Goal: Check status

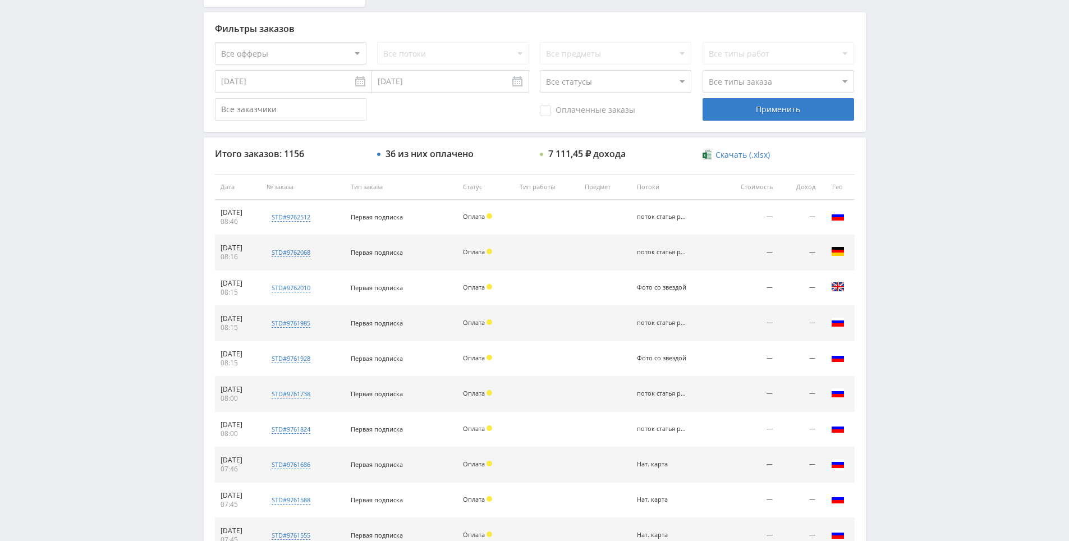
scroll to position [401, 0]
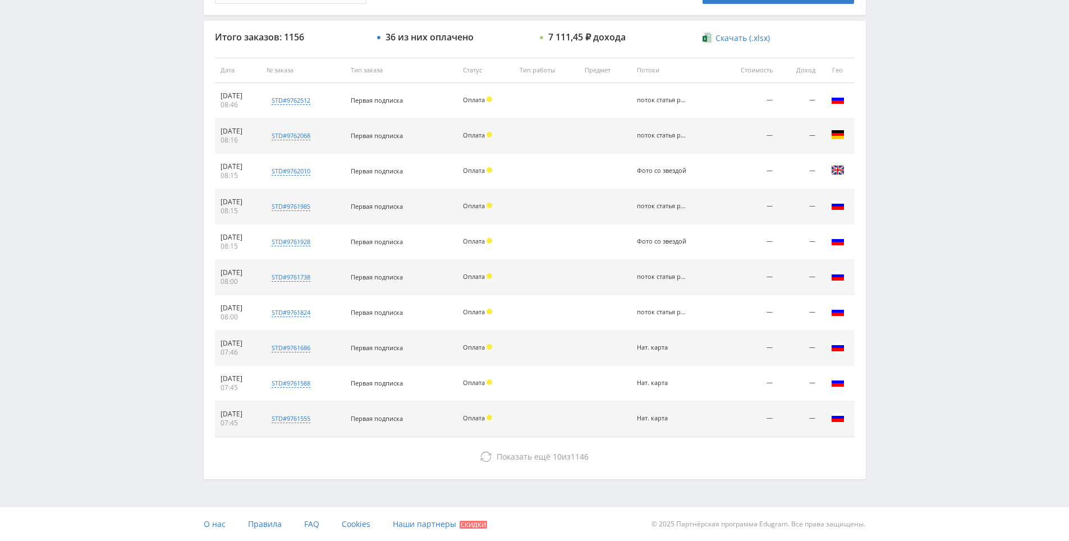
drag, startPoint x: 894, startPoint y: 120, endPoint x: 893, endPoint y: 182, distance: 61.7
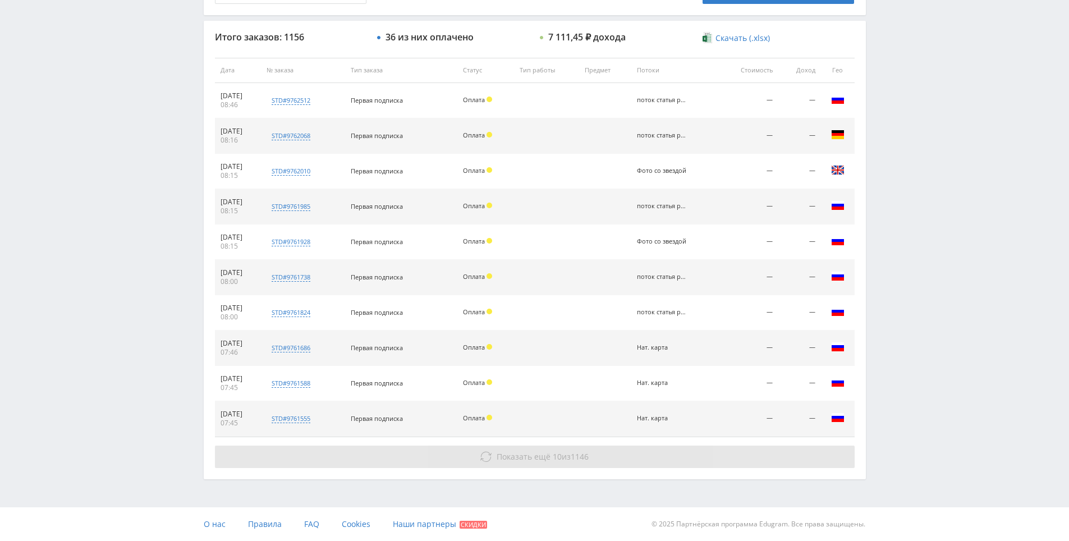
click at [499, 467] on button "Показать ещё 10 из 1146" at bounding box center [535, 456] width 640 height 22
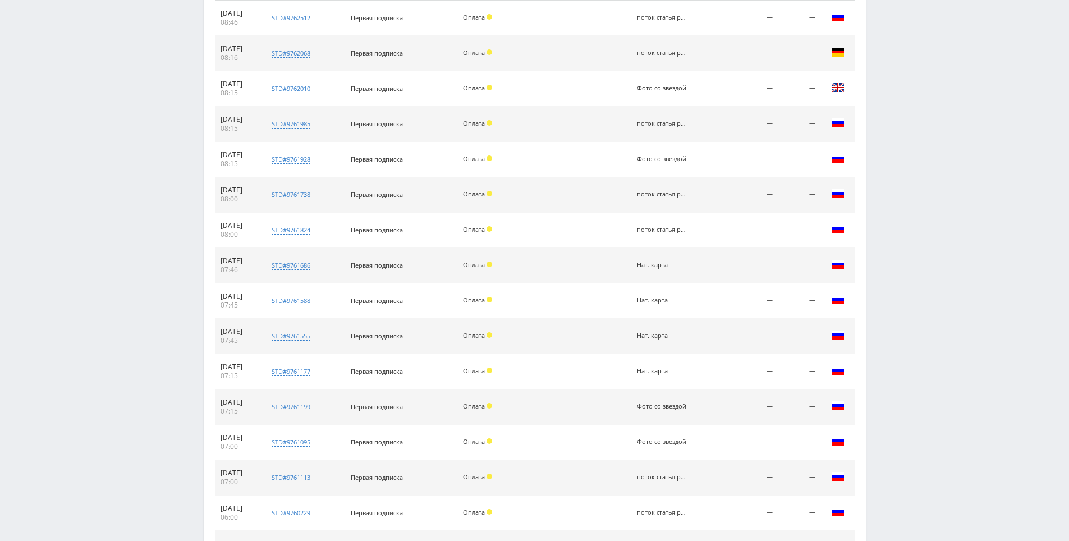
drag, startPoint x: 919, startPoint y: 331, endPoint x: 920, endPoint y: 387, distance: 55.6
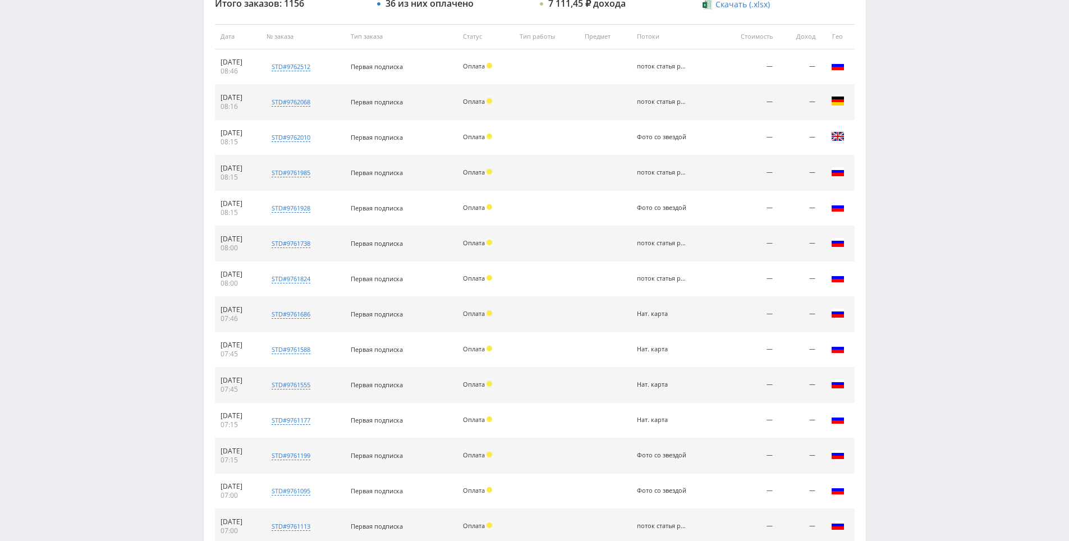
scroll to position [0, 0]
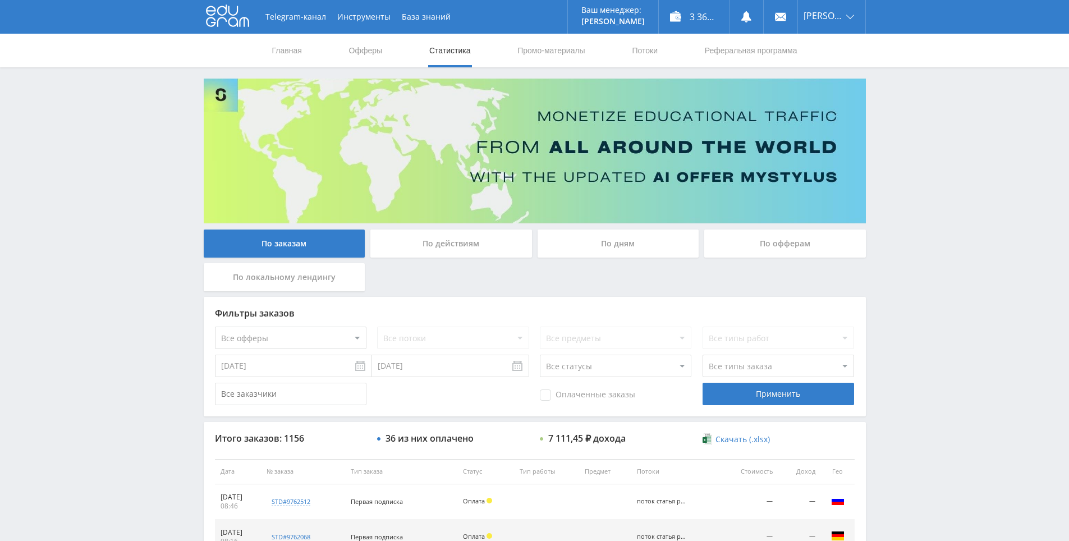
drag, startPoint x: 929, startPoint y: 339, endPoint x: 881, endPoint y: 178, distance: 167.4
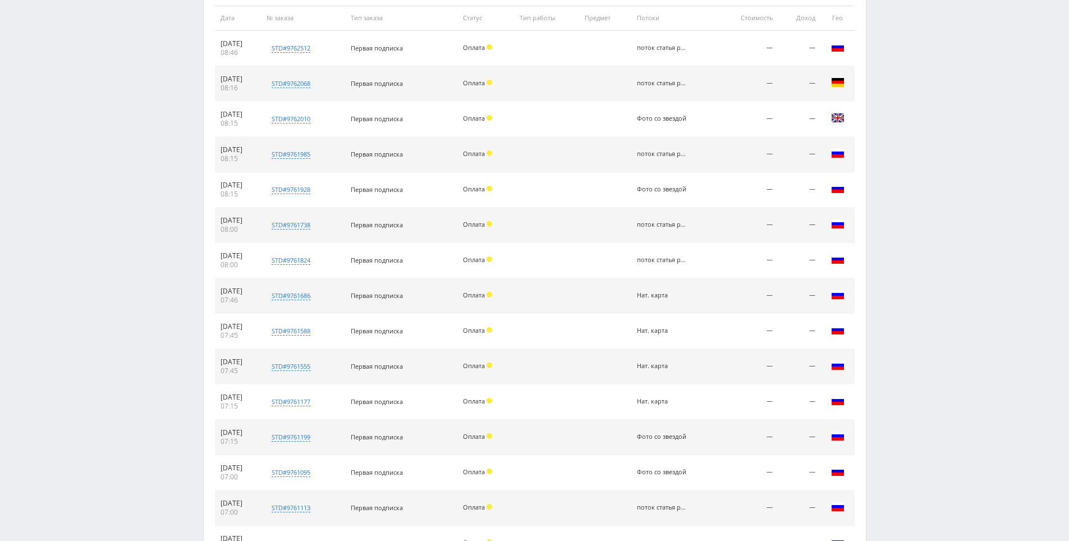
drag, startPoint x: 904, startPoint y: 317, endPoint x: 902, endPoint y: 397, distance: 80.3
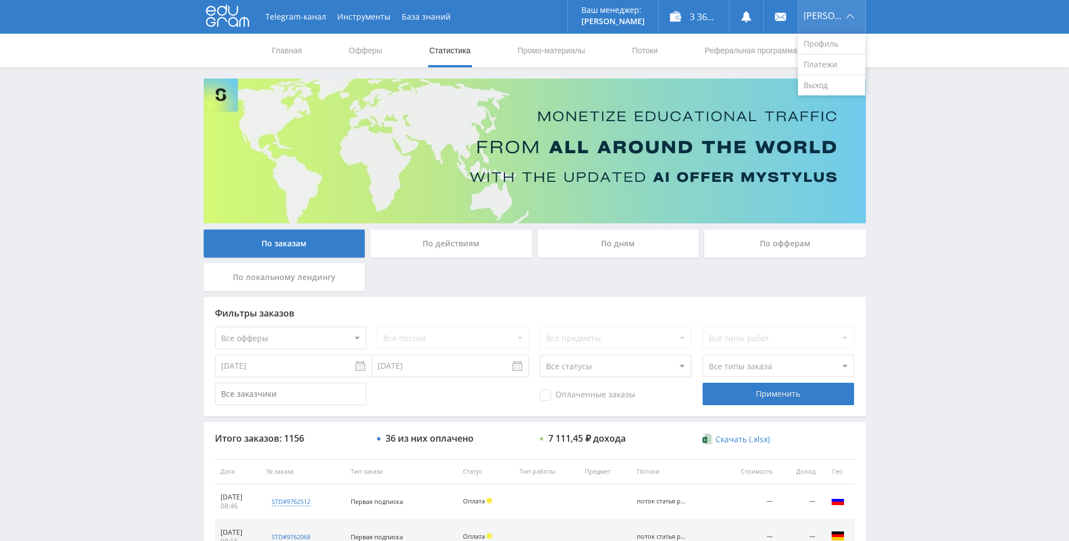
drag, startPoint x: 890, startPoint y: 356, endPoint x: 819, endPoint y: 26, distance: 336.8
drag, startPoint x: 902, startPoint y: 310, endPoint x: 893, endPoint y: 224, distance: 86.9
drag, startPoint x: 893, startPoint y: 224, endPoint x: 818, endPoint y: 158, distance: 99.4
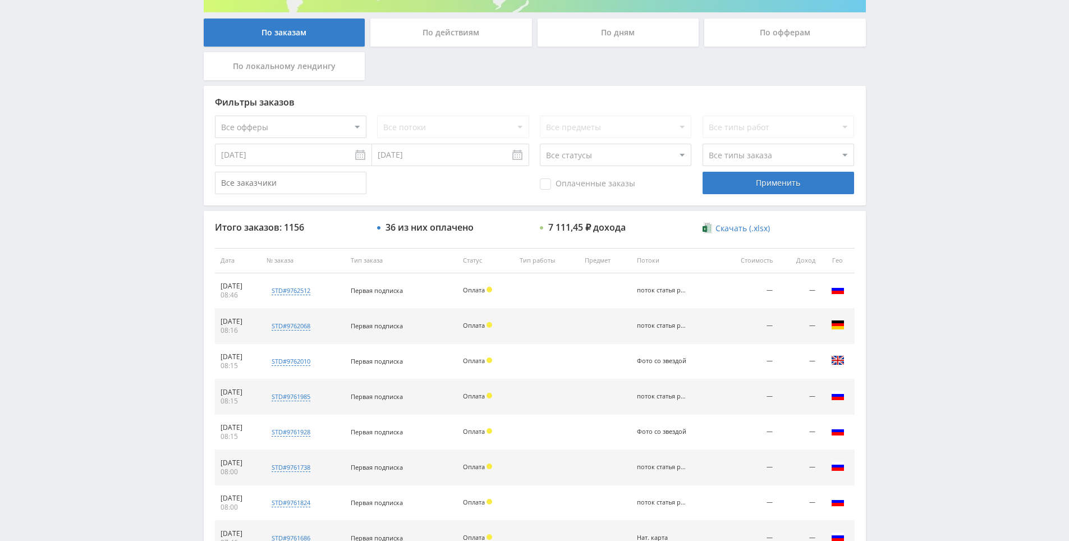
drag, startPoint x: 921, startPoint y: 272, endPoint x: 923, endPoint y: 326, distance: 54.5
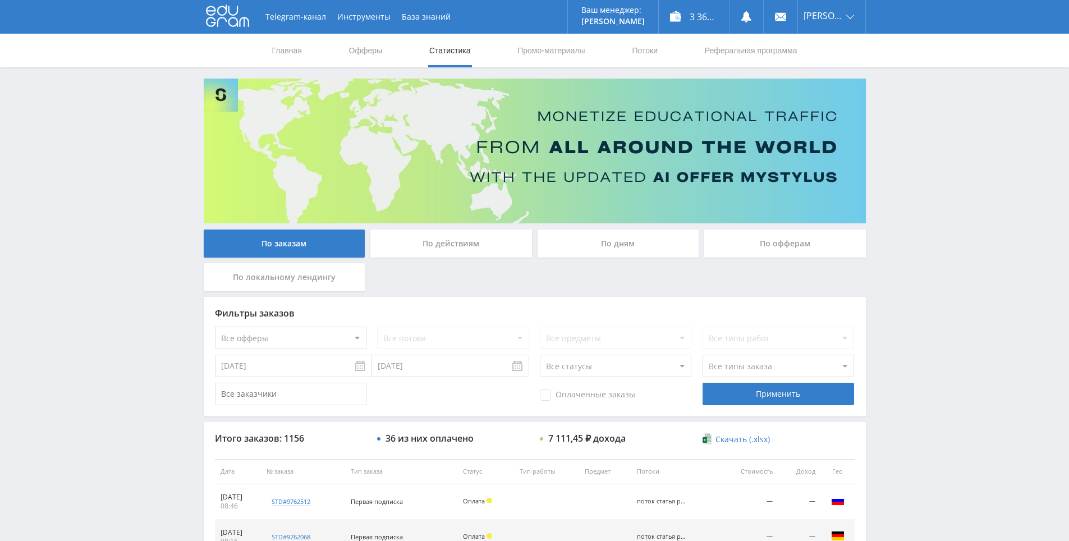
drag, startPoint x: 917, startPoint y: 313, endPoint x: 911, endPoint y: 204, distance: 108.5
drag, startPoint x: 911, startPoint y: 193, endPoint x: 899, endPoint y: 140, distance: 54.6
click at [899, 140] on div "Telegram-канал Инструменты База знаний Ваш менеджер: [PERSON_NAME] Online @edug…" at bounding box center [534, 471] width 1069 height 942
drag, startPoint x: 967, startPoint y: 296, endPoint x: 911, endPoint y: 174, distance: 134.6
drag, startPoint x: 890, startPoint y: 178, endPoint x: 895, endPoint y: 166, distance: 13.3
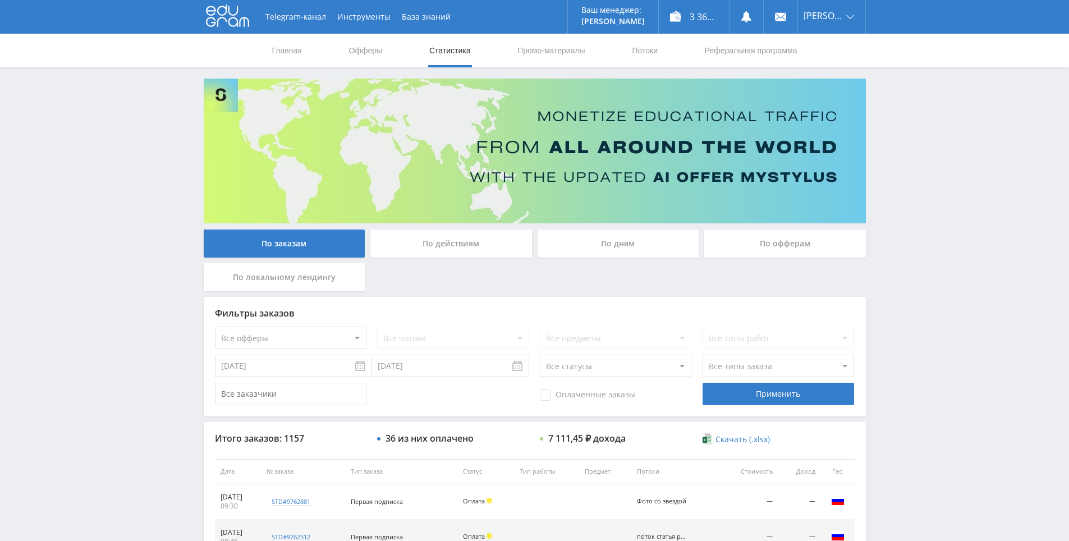
click at [908, 131] on div "Telegram-канал Инструменты База знаний Ваш менеджер: [PERSON_NAME] Online @edug…" at bounding box center [534, 471] width 1069 height 942
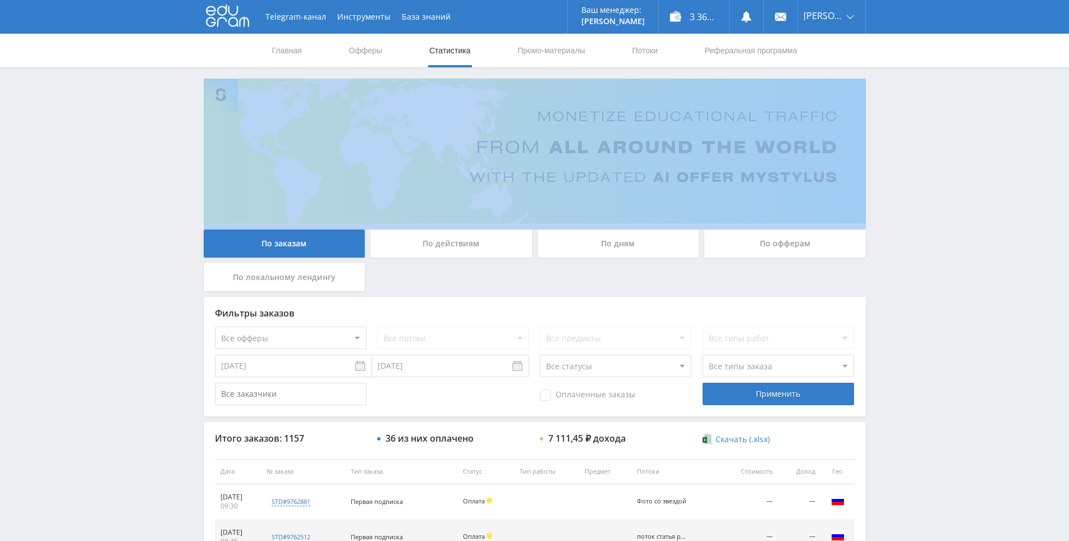
click at [908, 130] on div "Telegram-канал Инструменты База знаний Ваш менеджер: [PERSON_NAME] Online @edug…" at bounding box center [534, 471] width 1069 height 942
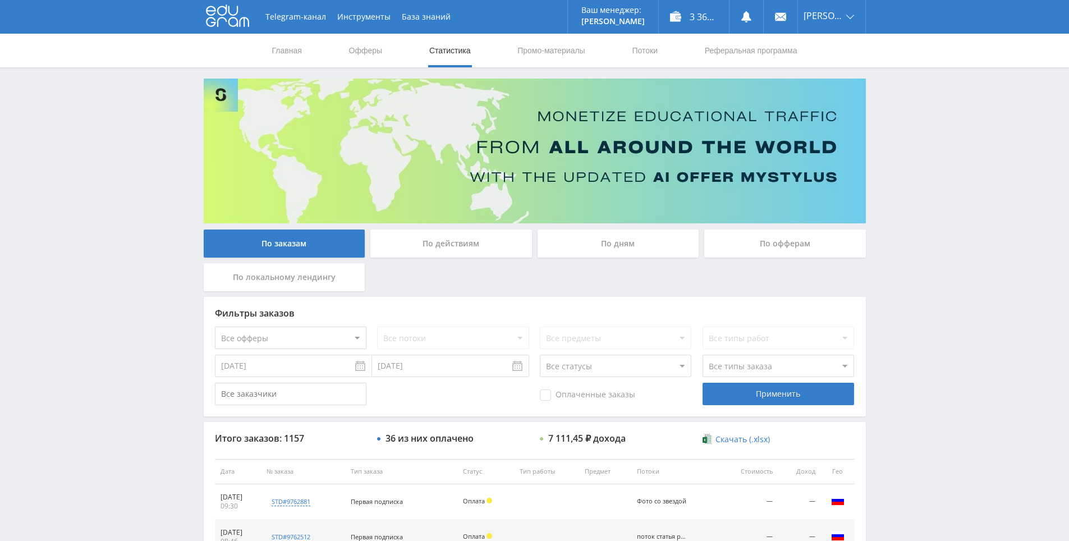
click at [913, 104] on div "Telegram-канал Инструменты База знаний Ваш менеджер: [PERSON_NAME] Online @edug…" at bounding box center [534, 471] width 1069 height 942
drag, startPoint x: 913, startPoint y: 105, endPoint x: 904, endPoint y: 89, distance: 18.6
click at [903, 88] on div "Telegram-канал Инструменты База знаний Ваш менеджер: [PERSON_NAME] Online @edug…" at bounding box center [534, 471] width 1069 height 942
click at [866, 62] on div "Главная Офферы Статистика Промо-материалы Потоки Реферальная программа" at bounding box center [534, 51] width 1069 height 34
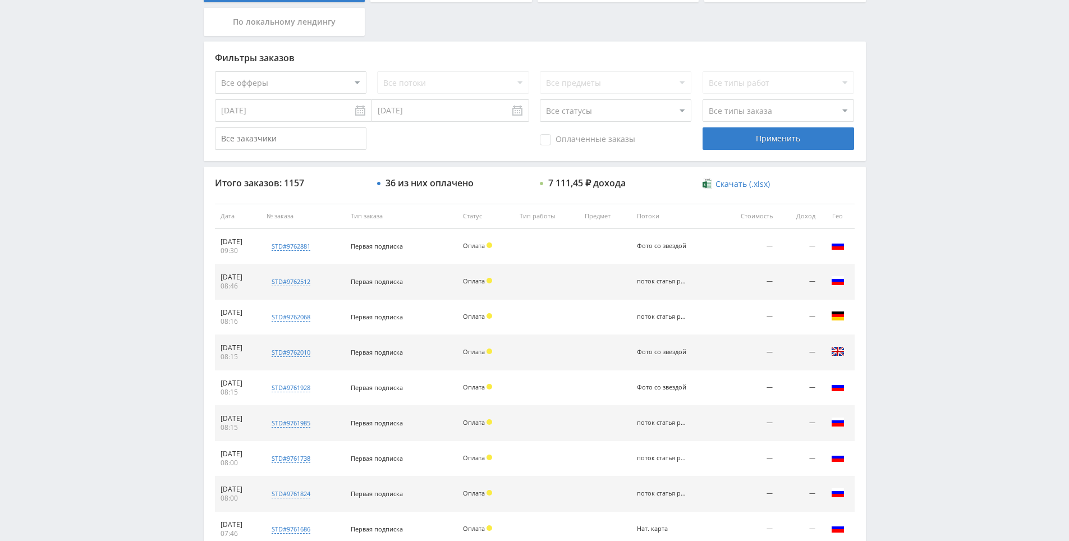
drag, startPoint x: 912, startPoint y: 309, endPoint x: 902, endPoint y: 374, distance: 65.9
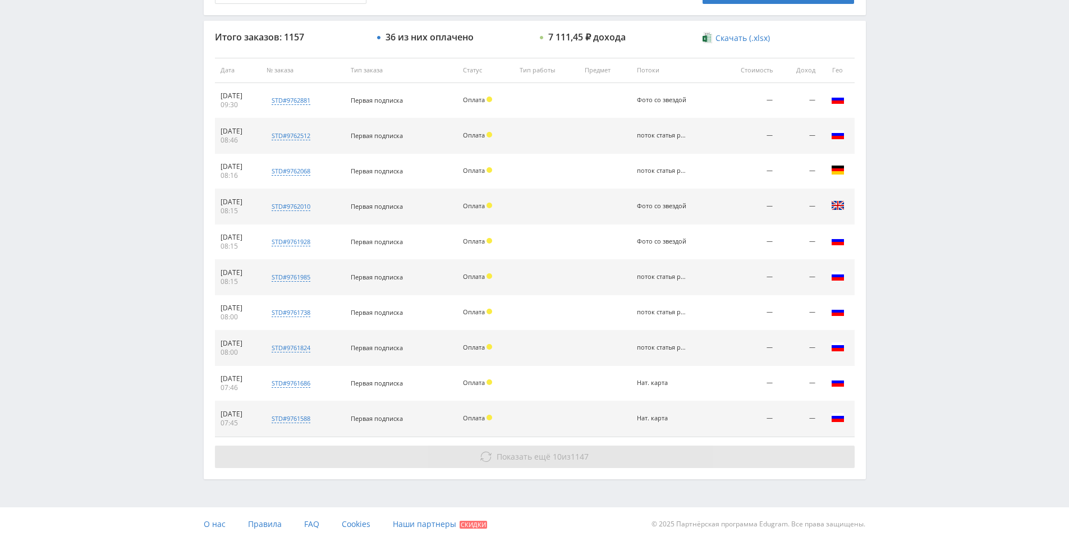
click at [589, 451] on button "Показать ещё 10 из 1147" at bounding box center [535, 456] width 640 height 22
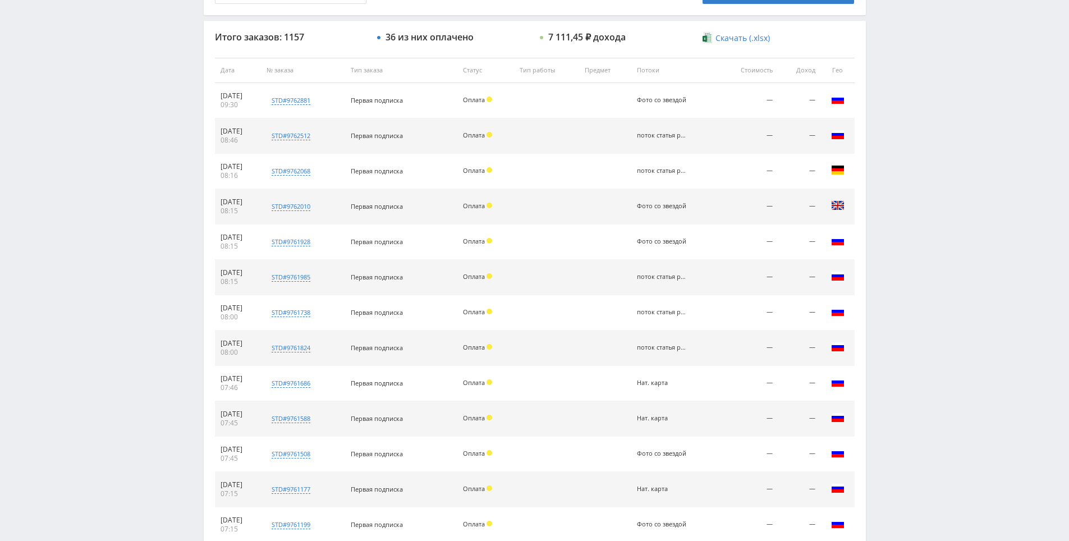
scroll to position [313, 0]
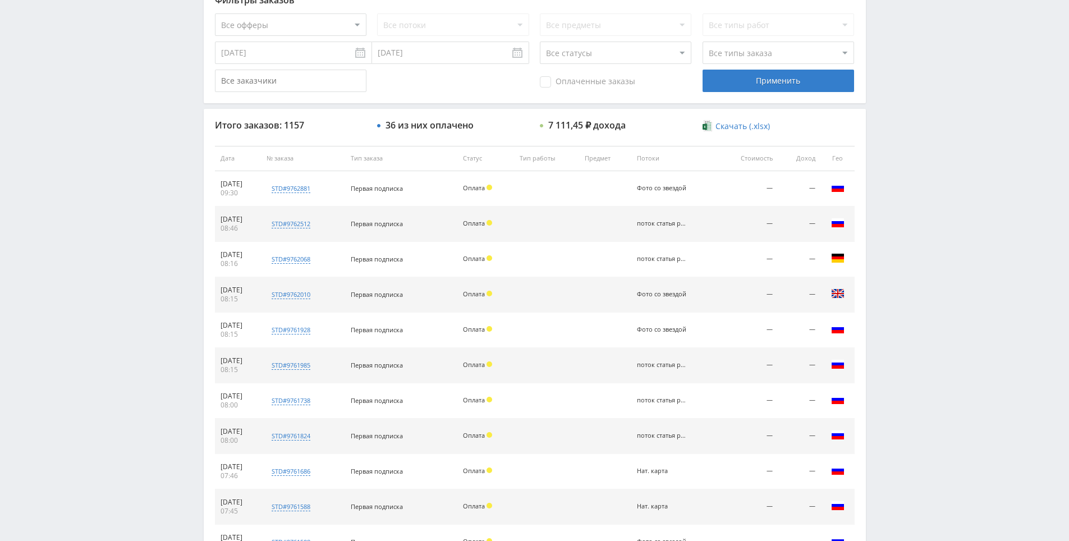
drag, startPoint x: 890, startPoint y: 147, endPoint x: 837, endPoint y: 89, distance: 78.6
